Goal: Information Seeking & Learning: Learn about a topic

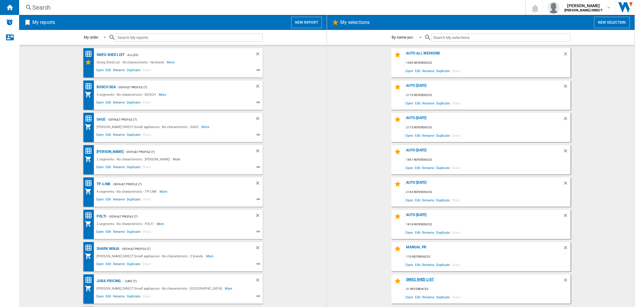
click at [416, 277] on div "Smeg Shed List" at bounding box center [484, 281] width 158 height 8
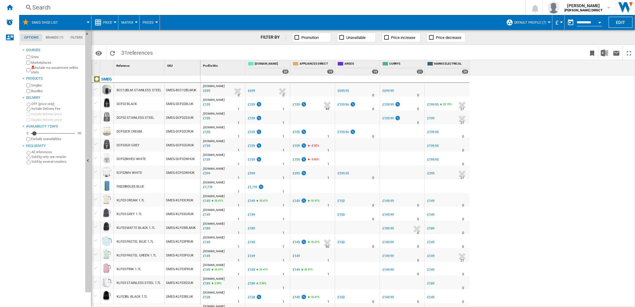
click at [52, 67] on label "Include my assortment within stats" at bounding box center [57, 69] width 52 height 9
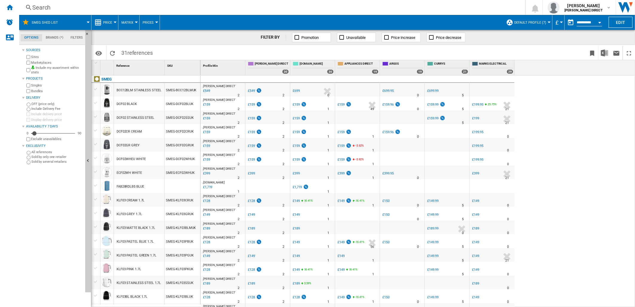
click at [130, 21] on span "Matrix" at bounding box center [127, 23] width 12 height 4
click at [137, 49] on span "Ranking" at bounding box center [131, 51] width 16 height 5
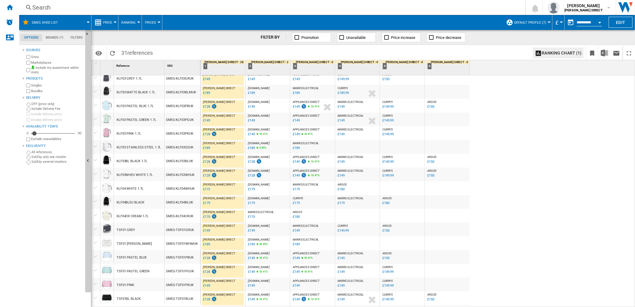
scroll to position [202, 0]
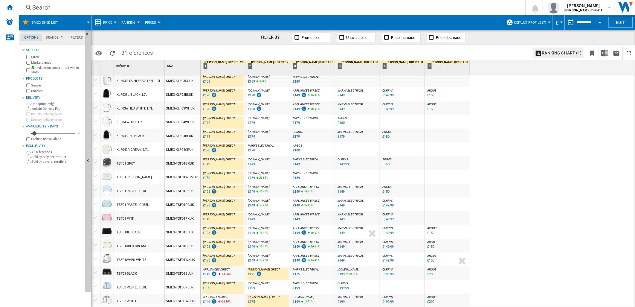
click at [253, 274] on div "£175" at bounding box center [251, 274] width 7 height 4
click at [297, 274] on div "£175" at bounding box center [296, 274] width 7 height 4
